Goal: Transaction & Acquisition: Subscribe to service/newsletter

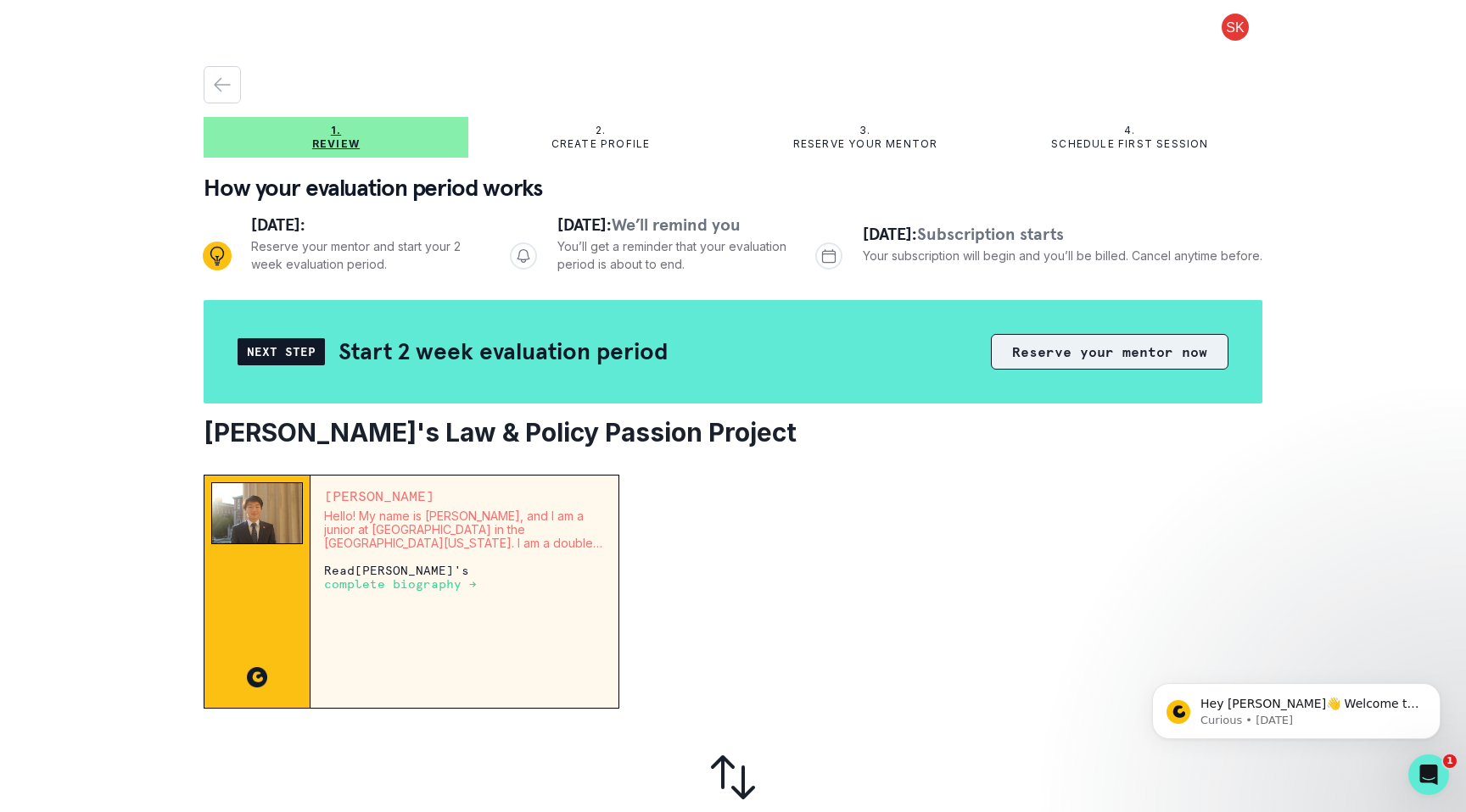
click at [1088, 359] on button "Reserve your mentor now" at bounding box center [1109, 352] width 238 height 36
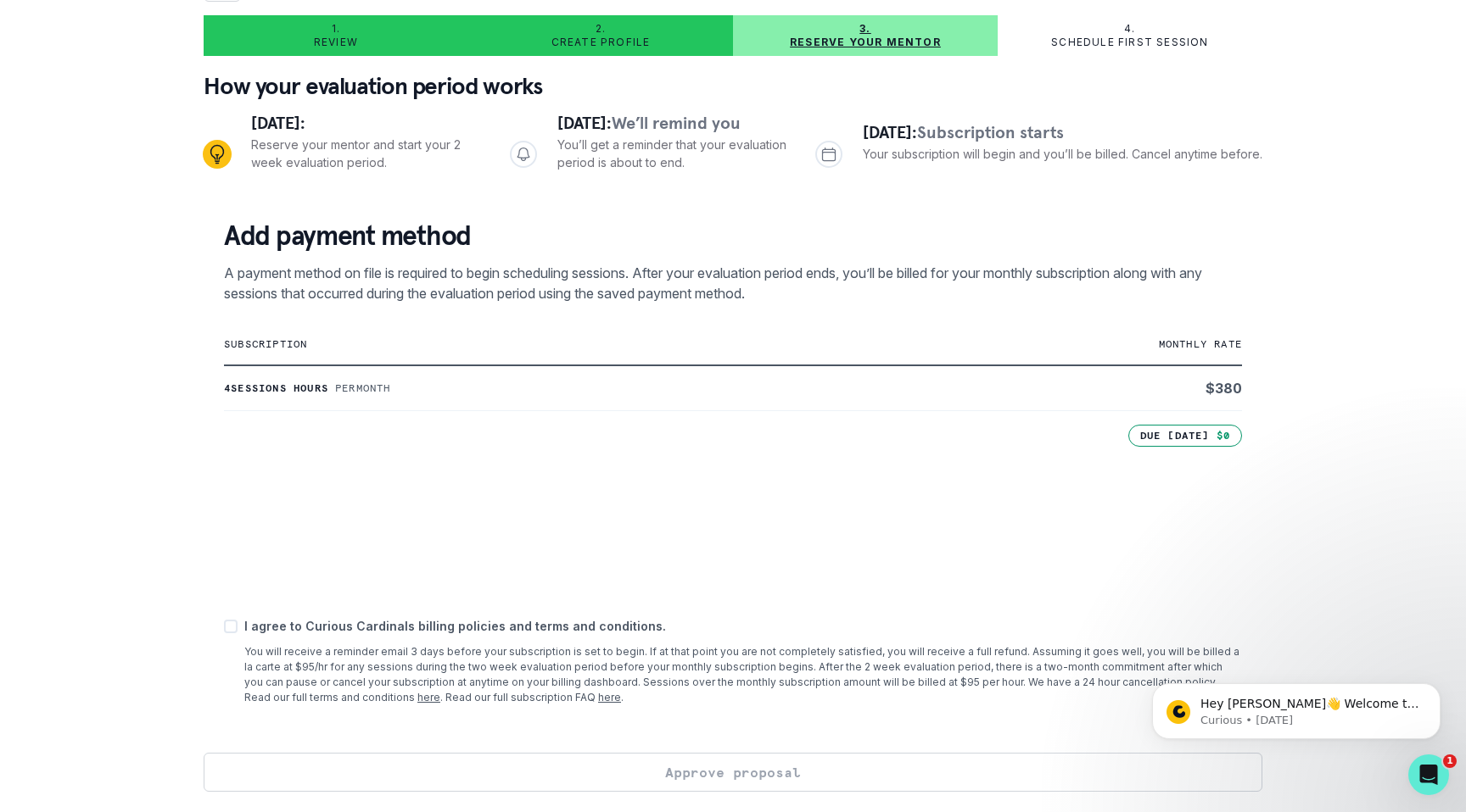
scroll to position [101, 0]
click at [1408, 451] on div "1. Review 2. Create profile 3. Reserve your mentor 4. Schedule first session Ho…" at bounding box center [733, 406] width 1466 height 812
click at [1433, 689] on icon "Dismiss notification" at bounding box center [1435, 688] width 9 height 9
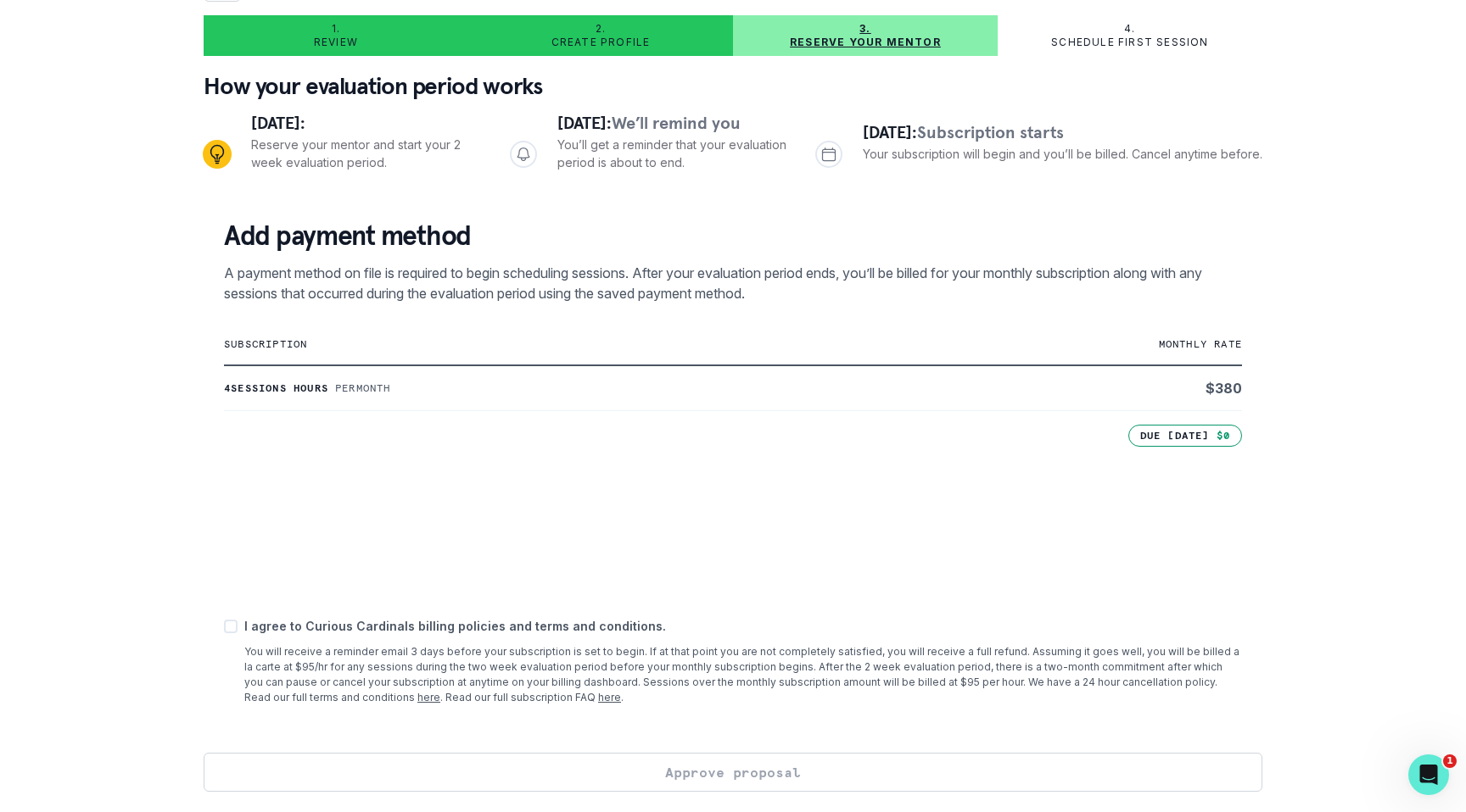
click at [234, 625] on span at bounding box center [231, 627] width 14 height 14
click at [224, 626] on input "checkbox" at bounding box center [223, 626] width 1 height 1
checkbox input "true"
click at [596, 772] on button "Approve proposal" at bounding box center [733, 773] width 1059 height 39
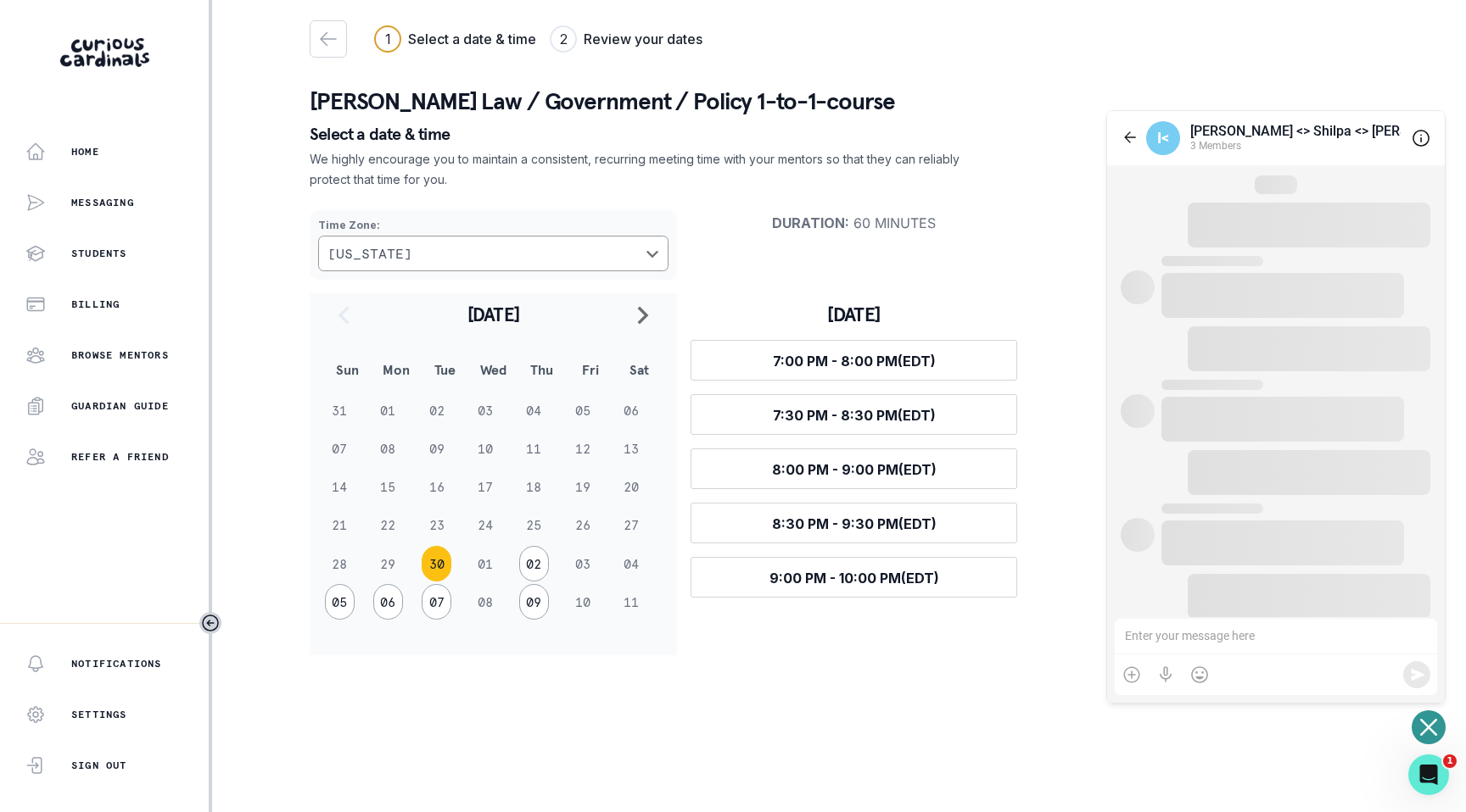
scroll to position [14, 0]
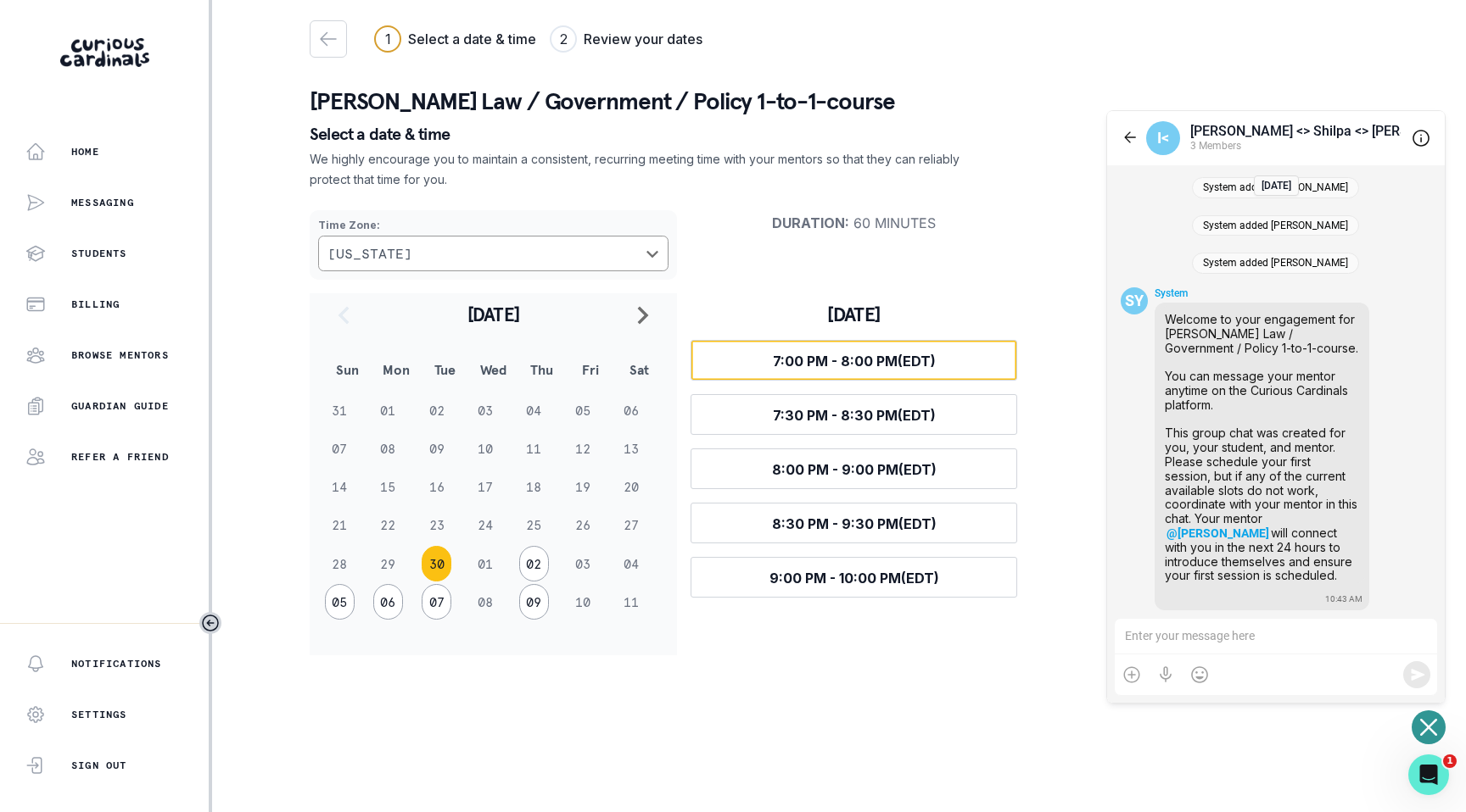
click at [850, 360] on span "7:00 PM - 8:00 PM (EDT)" at bounding box center [854, 361] width 163 height 17
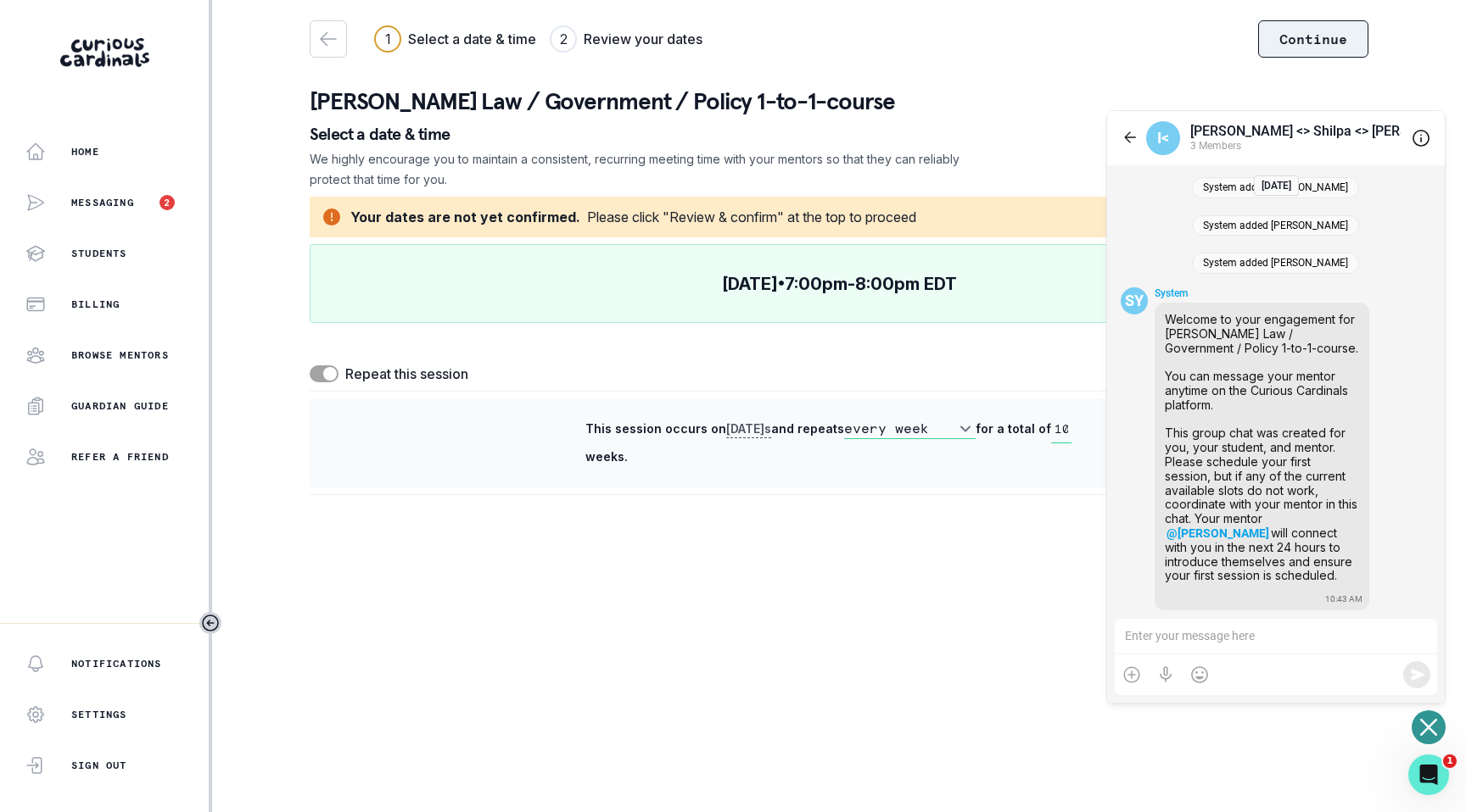
click at [1327, 38] on button "Continue" at bounding box center [1313, 39] width 110 height 37
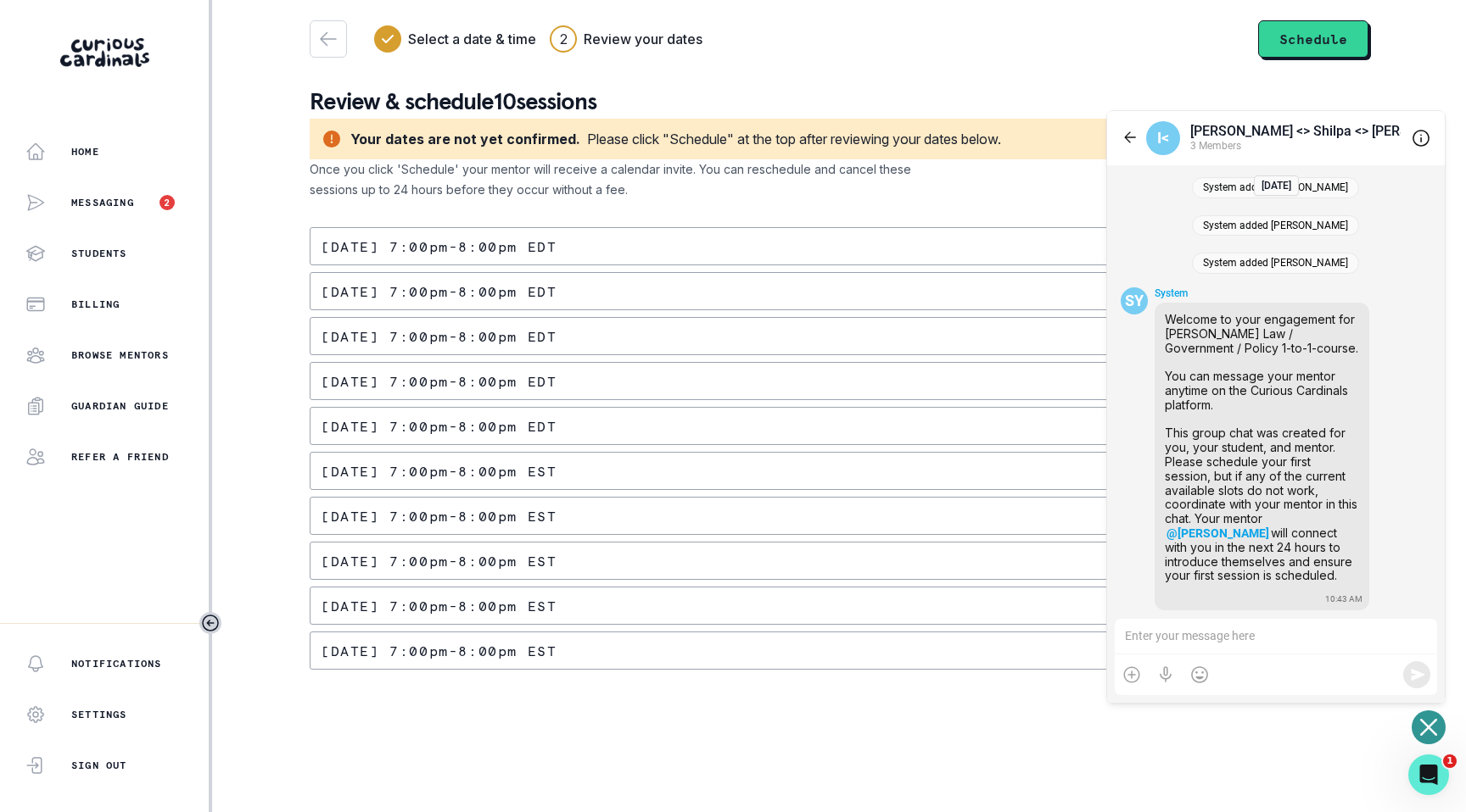
click at [552, 254] on p "[DATE] 7:00pm - 8:00pm EDT" at bounding box center [438, 247] width 236 height 14
click at [556, 251] on p "[DATE] 7:00pm - 8:00pm EDT" at bounding box center [438, 247] width 236 height 14
click at [1303, 38] on button "Schedule" at bounding box center [1313, 39] width 110 height 37
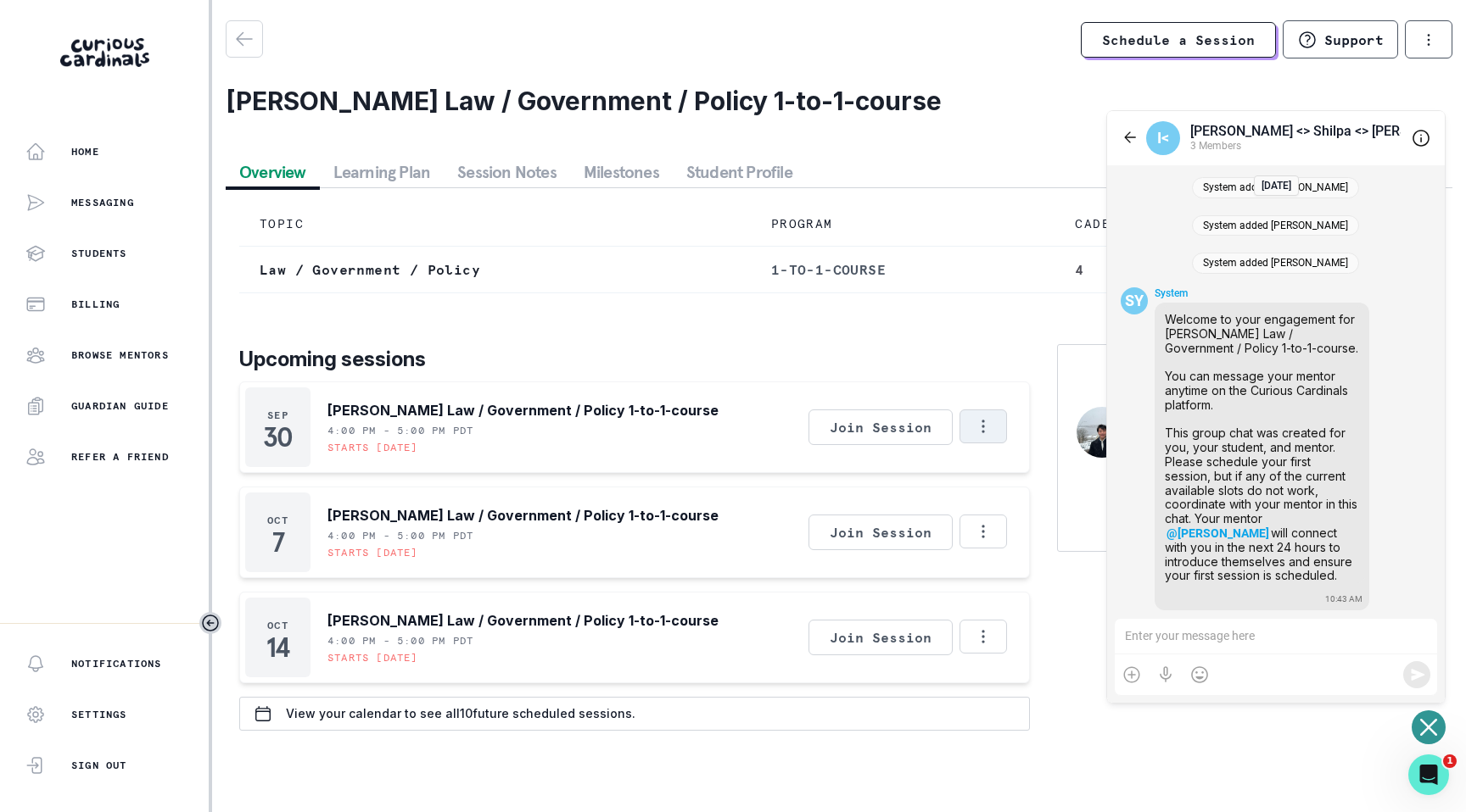
click at [980, 436] on icon "Options" at bounding box center [984, 427] width 19 height 19
click at [990, 346] on div "Upcoming sessions [DATE] [PERSON_NAME] Law / Government / Policy 1-to-1-course …" at bounding box center [839, 519] width 1199 height 424
click at [987, 436] on icon "Options" at bounding box center [984, 427] width 19 height 19
click at [1016, 560] on button "Copy Session Link" at bounding box center [1054, 559] width 188 height 31
click at [382, 179] on button "Learning Plan" at bounding box center [382, 172] width 124 height 31
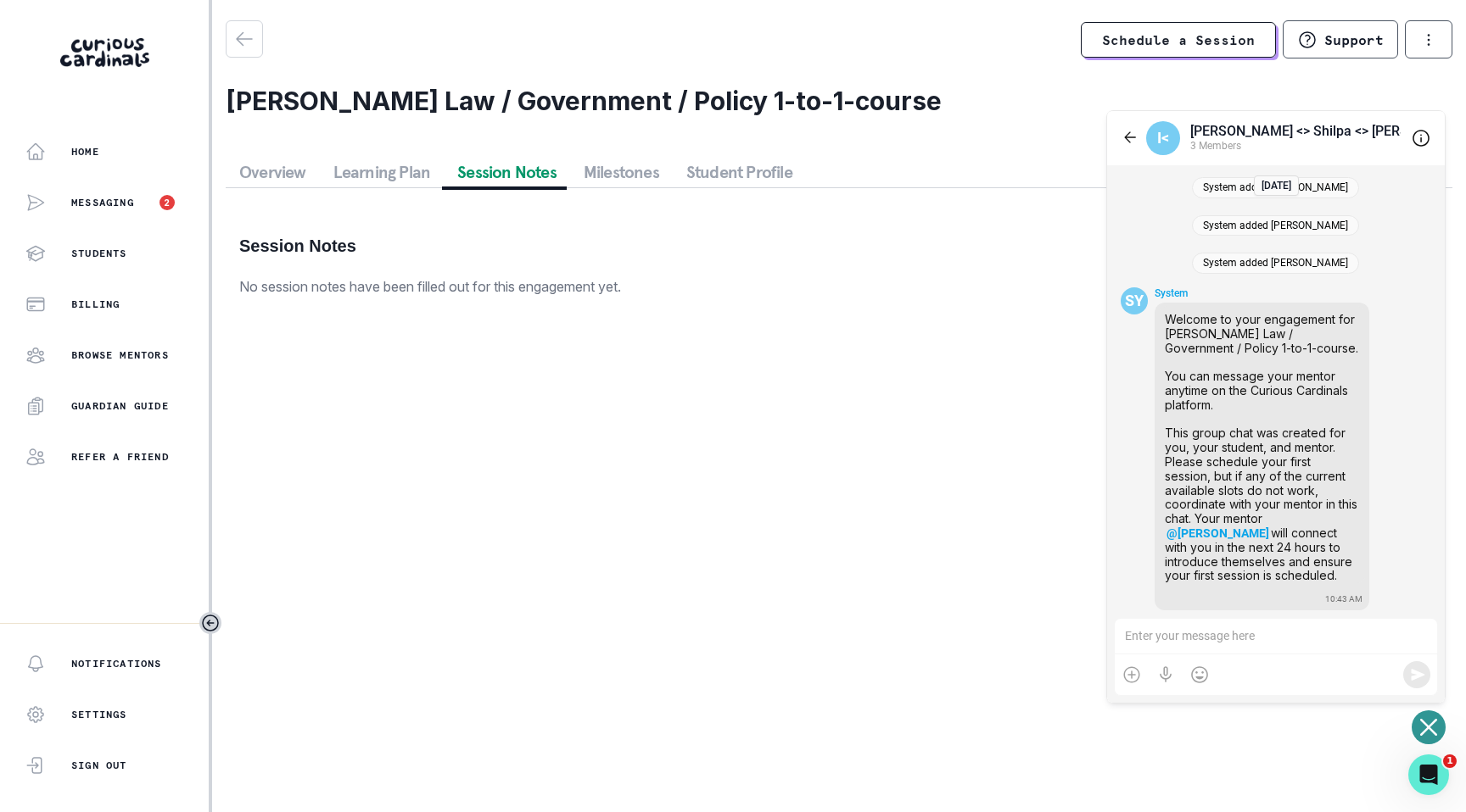
click at [606, 172] on button "Milestones" at bounding box center [621, 172] width 102 height 31
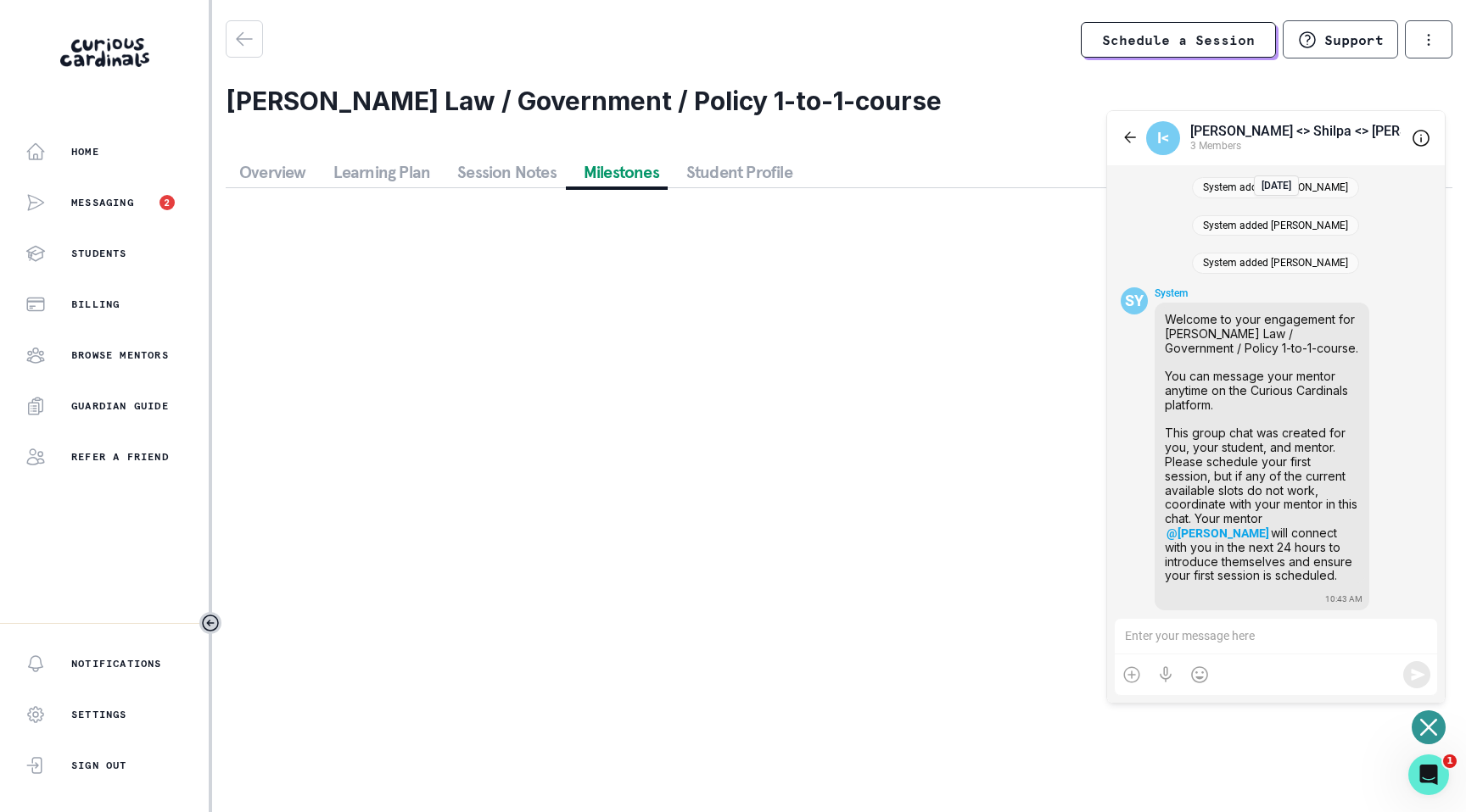
click at [700, 181] on button "Student Profile" at bounding box center [739, 172] width 133 height 31
click at [268, 174] on button "Overview" at bounding box center [273, 172] width 94 height 31
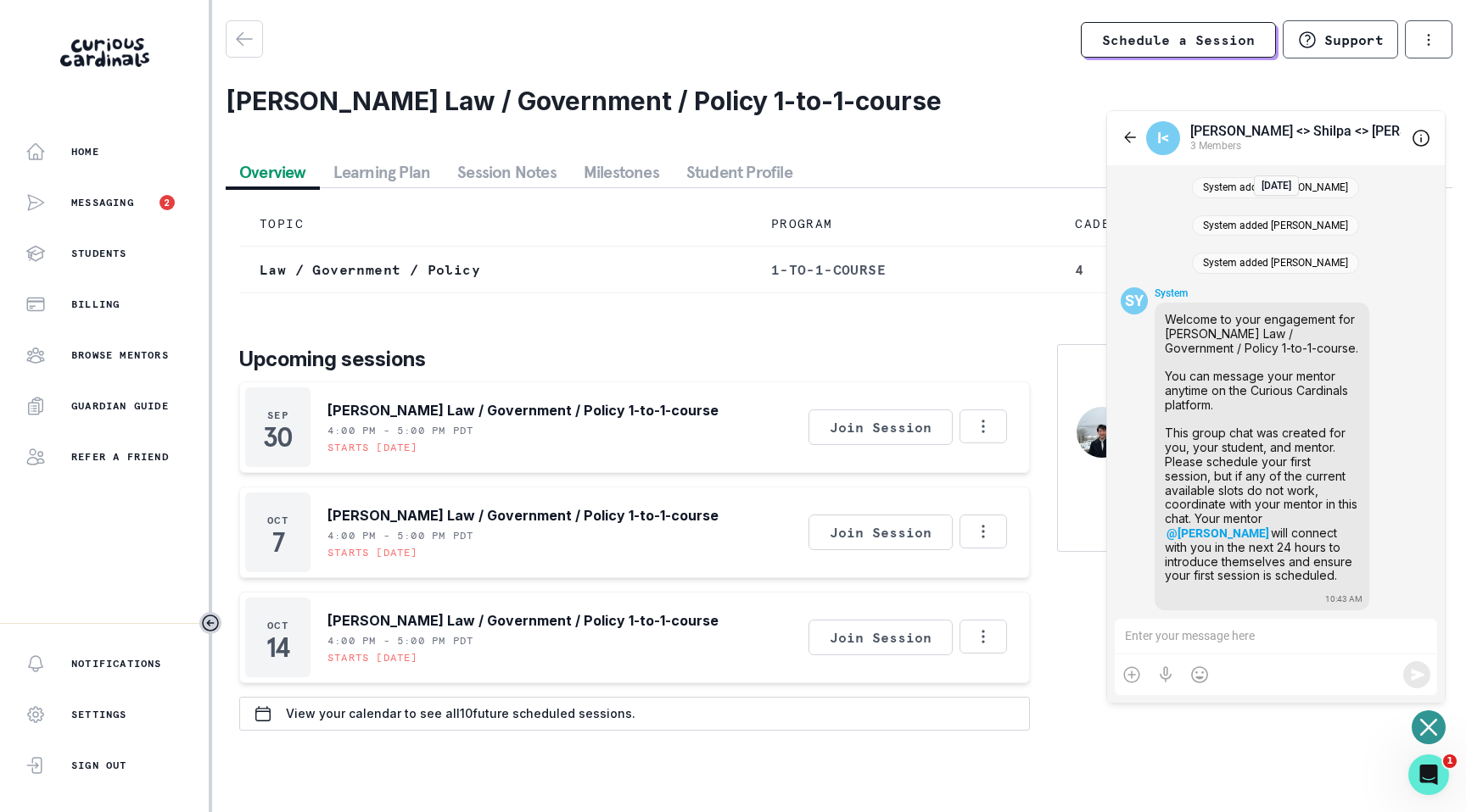
click at [713, 176] on button "Student Profile" at bounding box center [739, 172] width 133 height 31
